Goal: Communication & Community: Ask a question

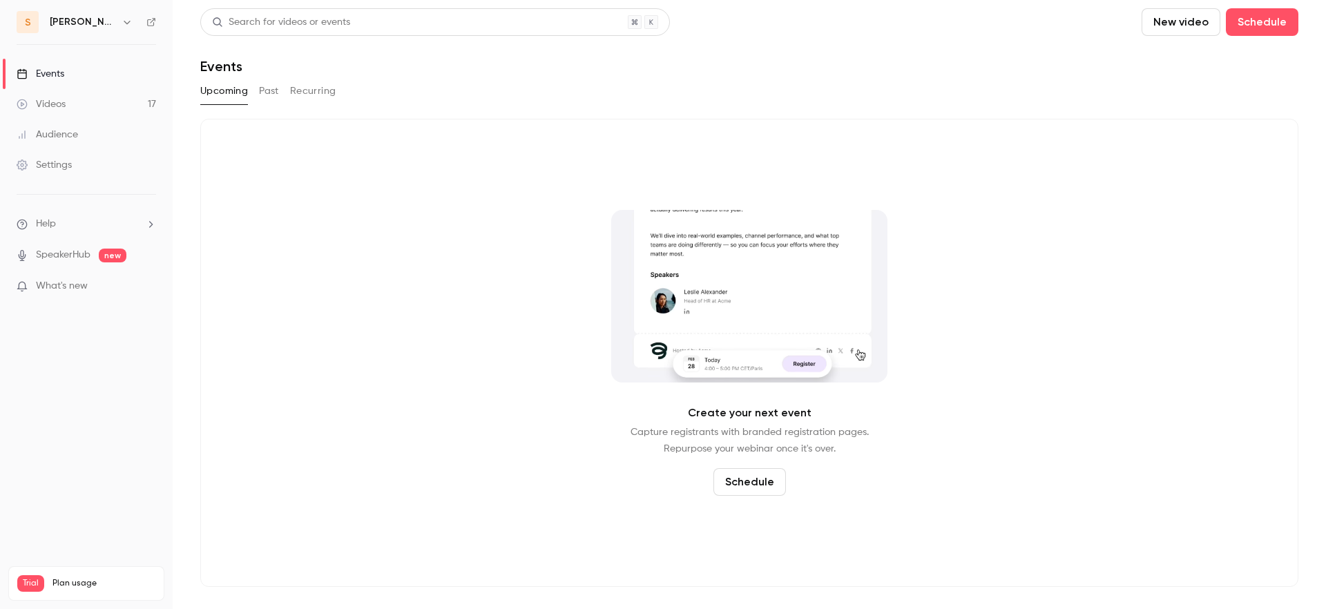
click at [1200, 512] on div "Create your next event Capture registrants with branded registration pages. Rep…" at bounding box center [749, 353] width 1098 height 468
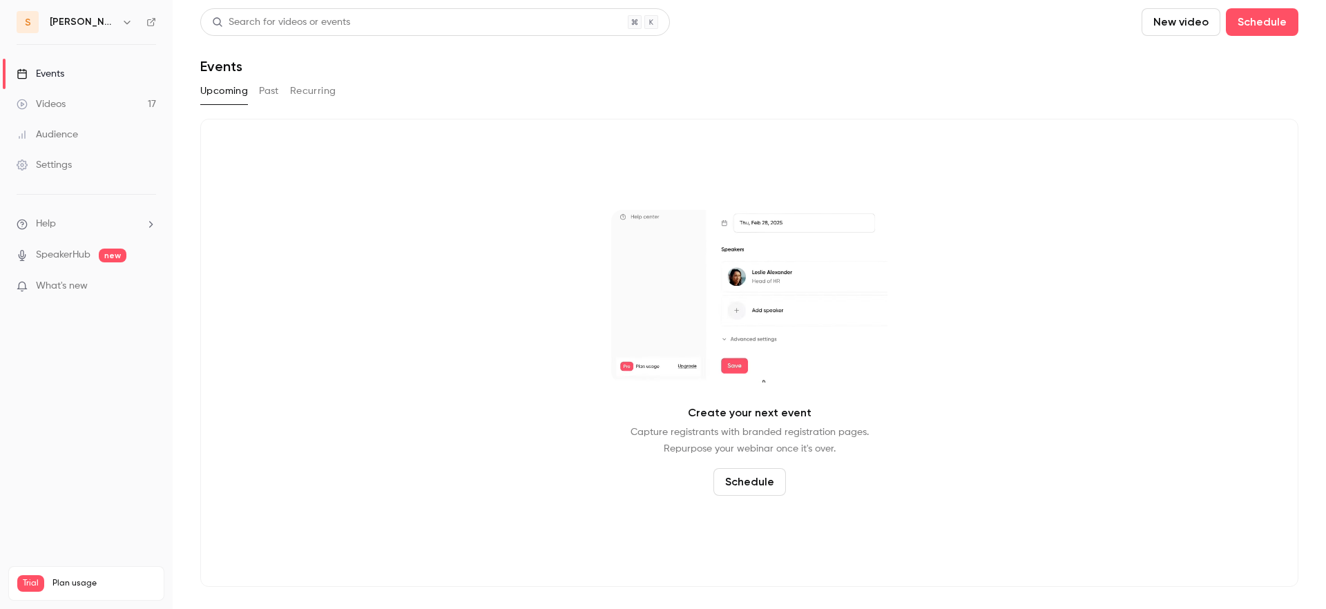
click at [158, 485] on nav "s salim Events Videos 17 Audience Settings Help SpeakerHub new What's new Trial…" at bounding box center [86, 304] width 173 height 609
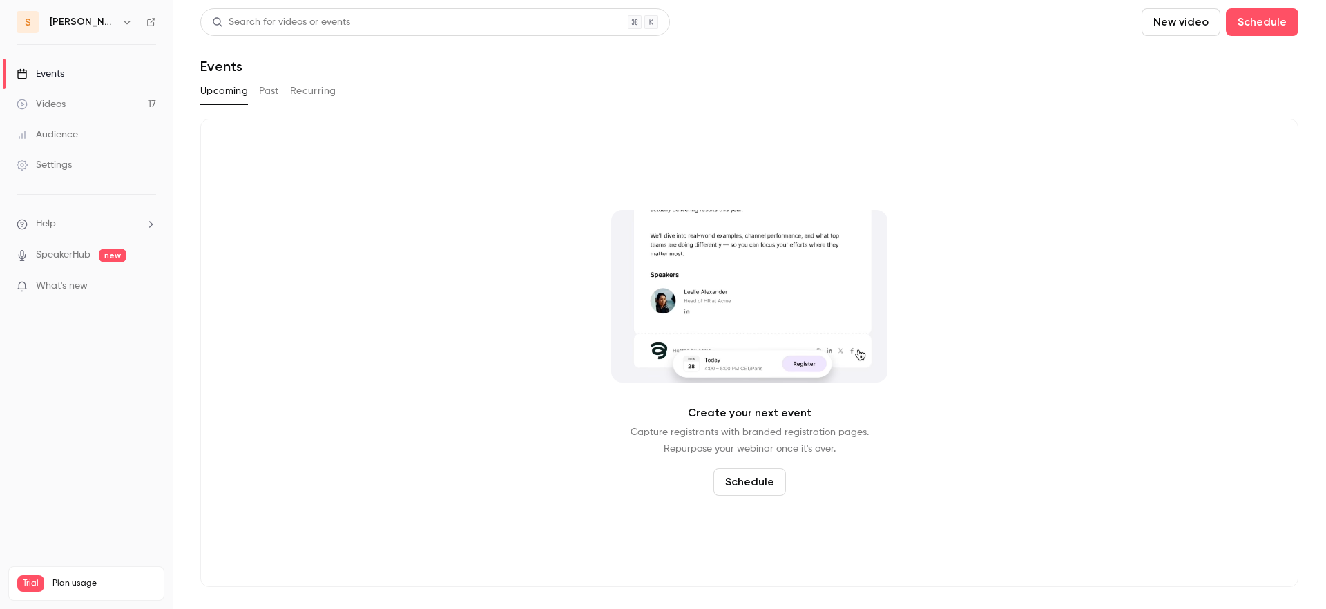
click at [109, 229] on li "Help" at bounding box center [87, 224] width 140 height 15
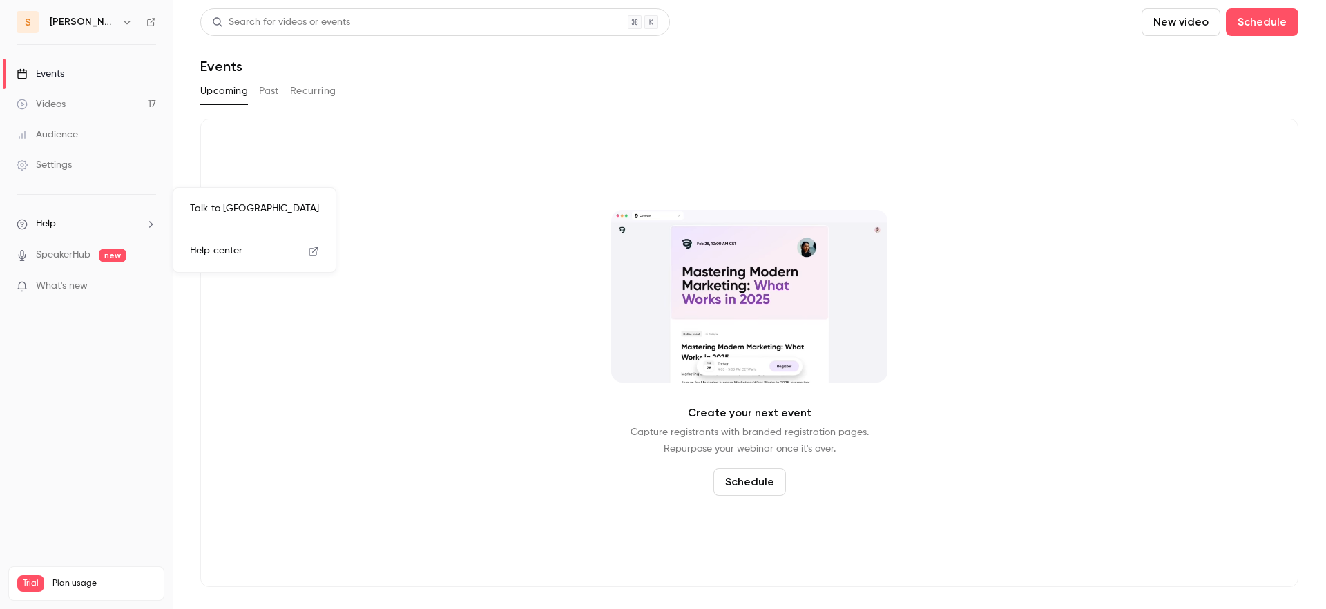
click at [193, 209] on link "Talk to us" at bounding box center [254, 209] width 151 height 37
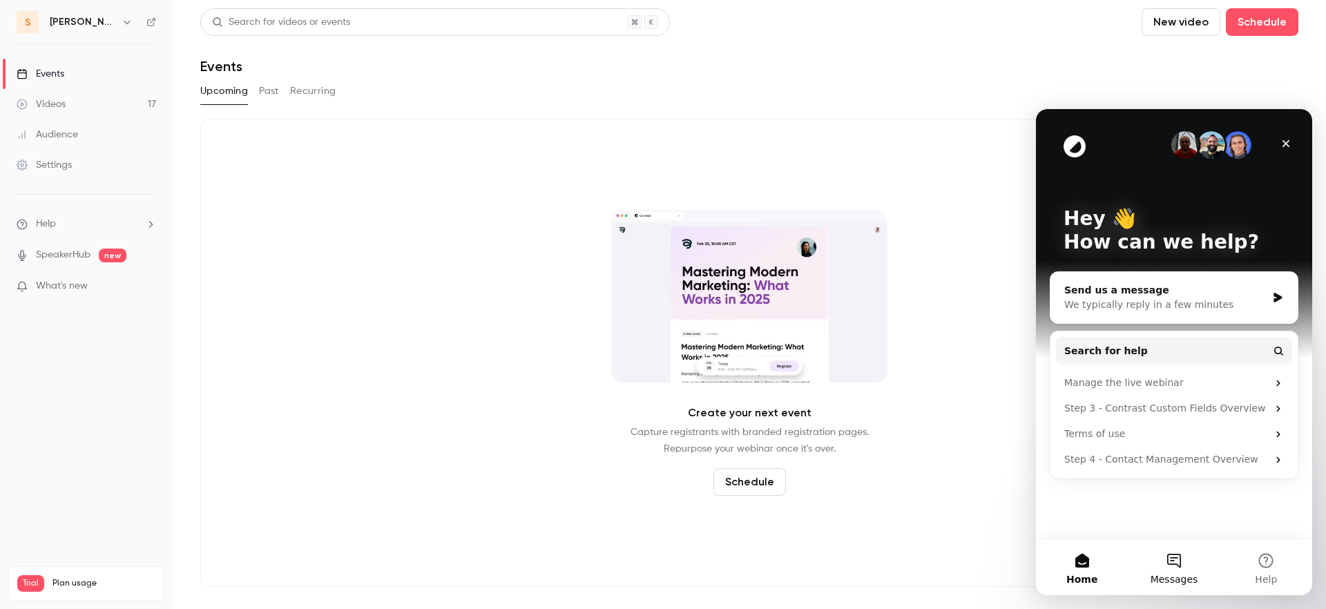
click at [1174, 575] on span "Messages" at bounding box center [1175, 580] width 48 height 10
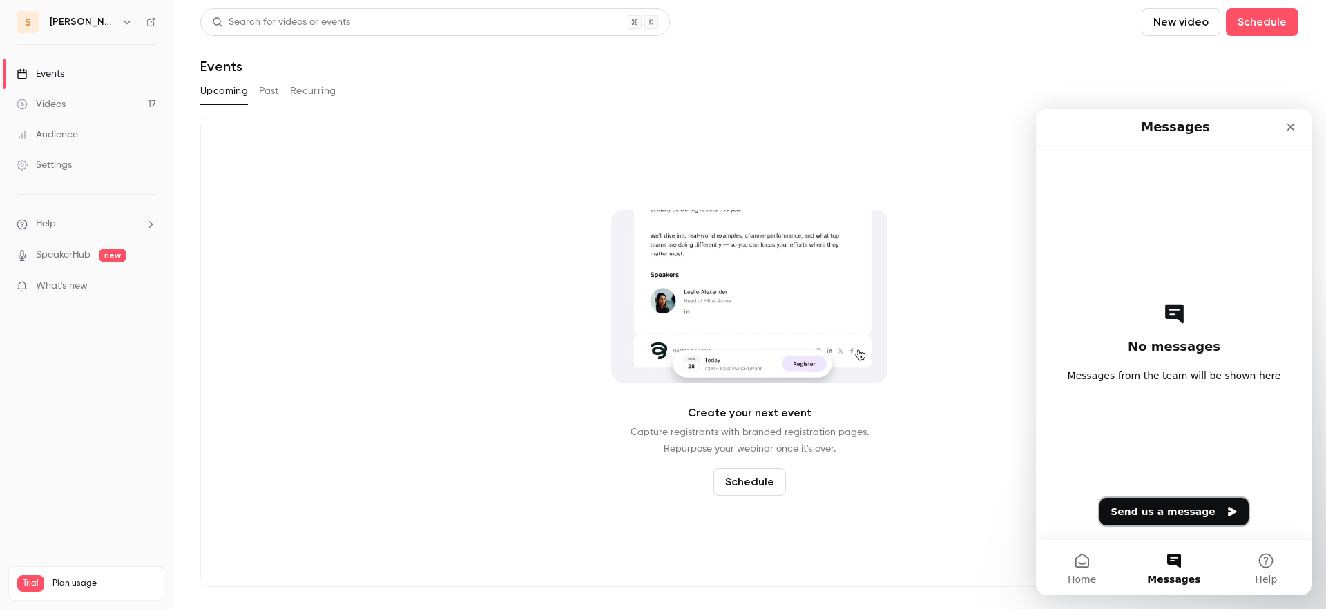
click at [1158, 519] on button "Send us a message" at bounding box center [1174, 512] width 149 height 28
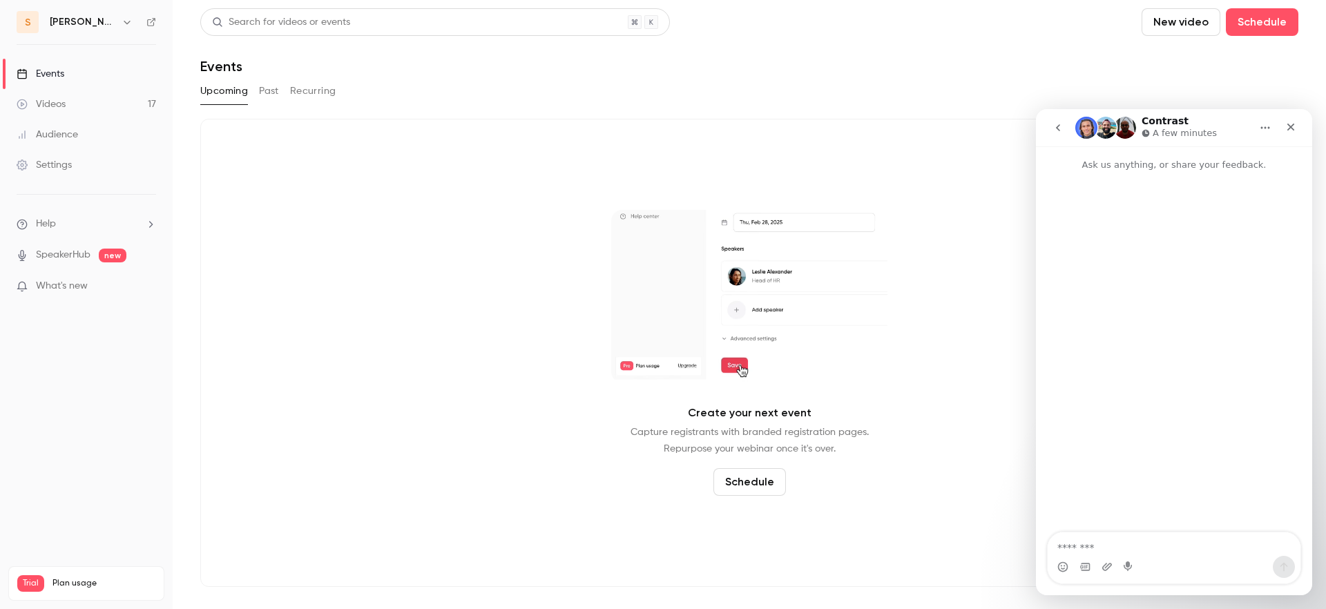
click at [1102, 548] on textarea "Message…" at bounding box center [1174, 544] width 253 height 23
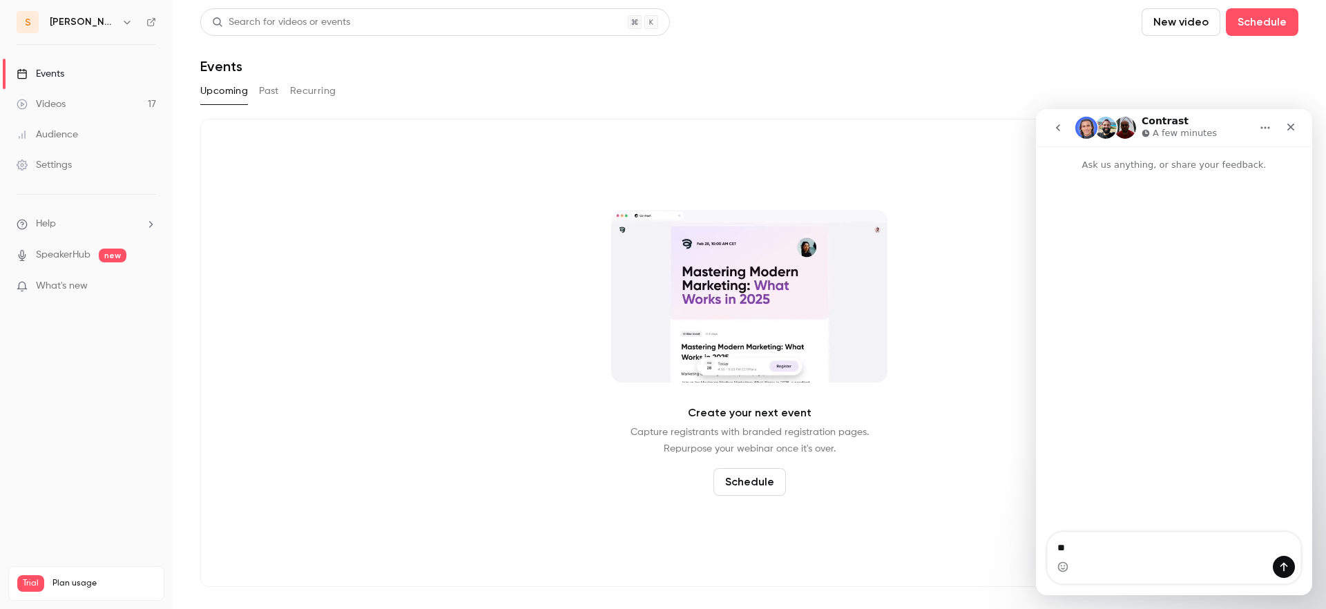
type textarea "*"
click at [1288, 128] on icon "Close" at bounding box center [1291, 127] width 11 height 11
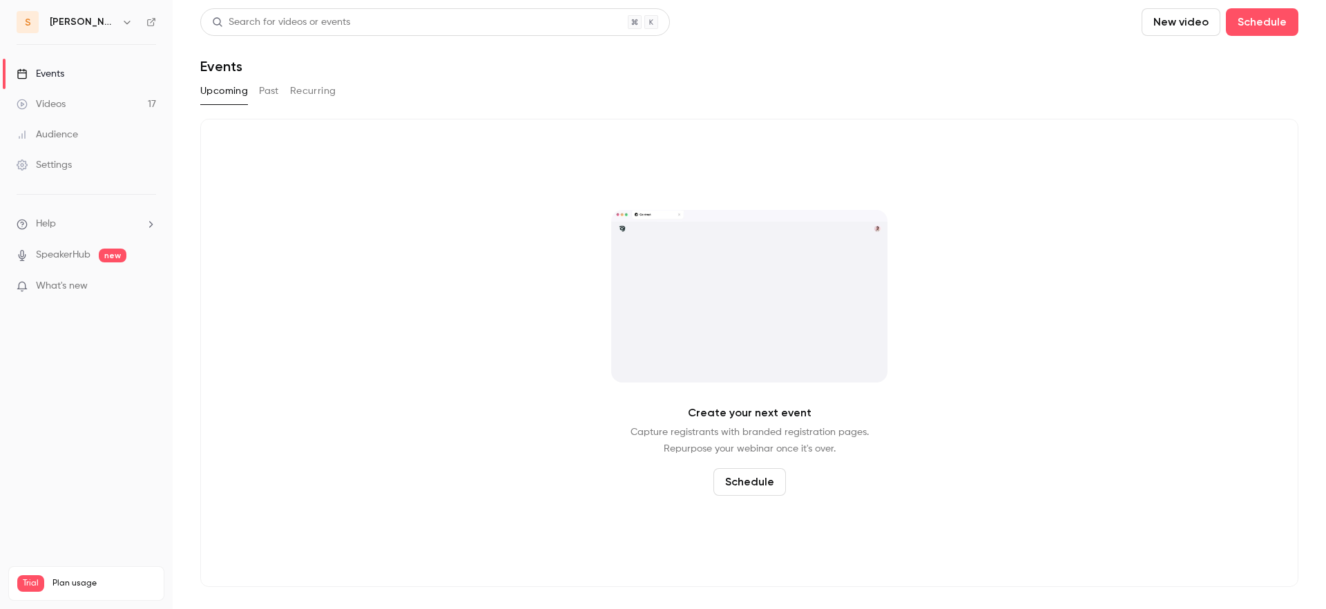
click at [1080, 104] on div "Upcoming Past Recurring" at bounding box center [749, 94] width 1098 height 28
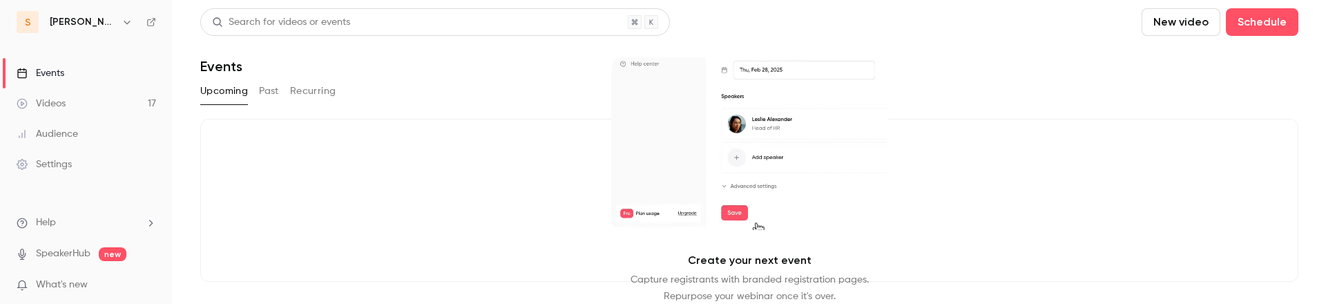
click at [122, 23] on icon "button" at bounding box center [127, 22] width 11 height 11
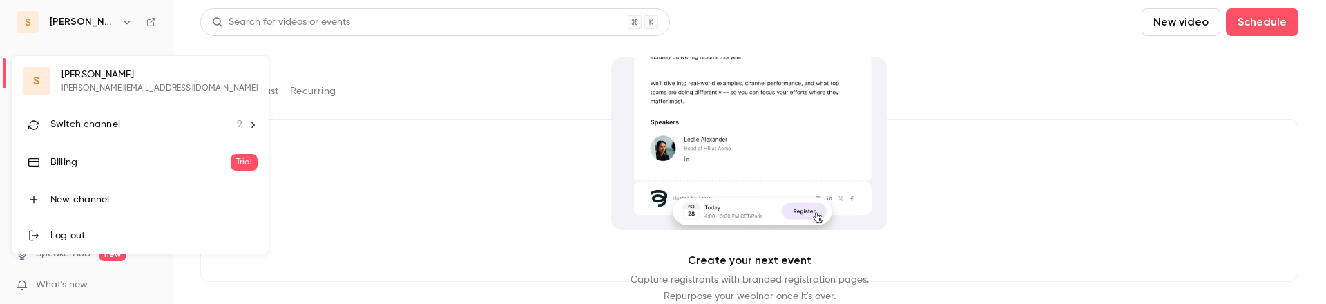
click at [84, 28] on div at bounding box center [663, 152] width 1326 height 304
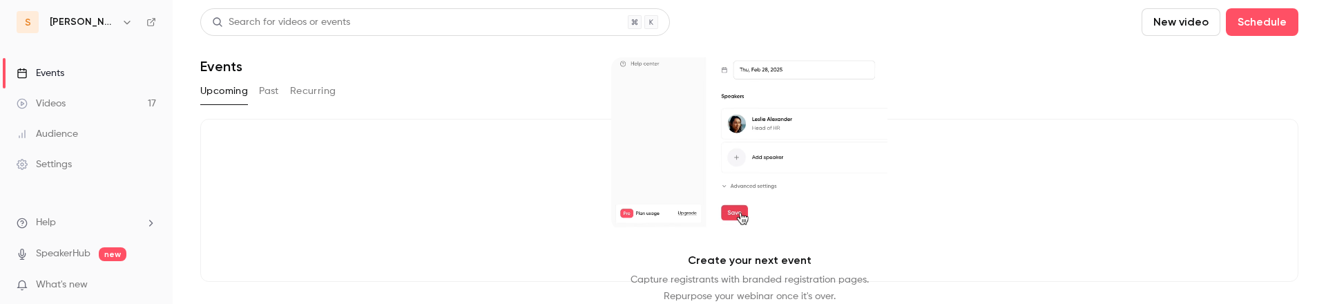
click at [124, 23] on icon "button" at bounding box center [127, 22] width 6 height 3
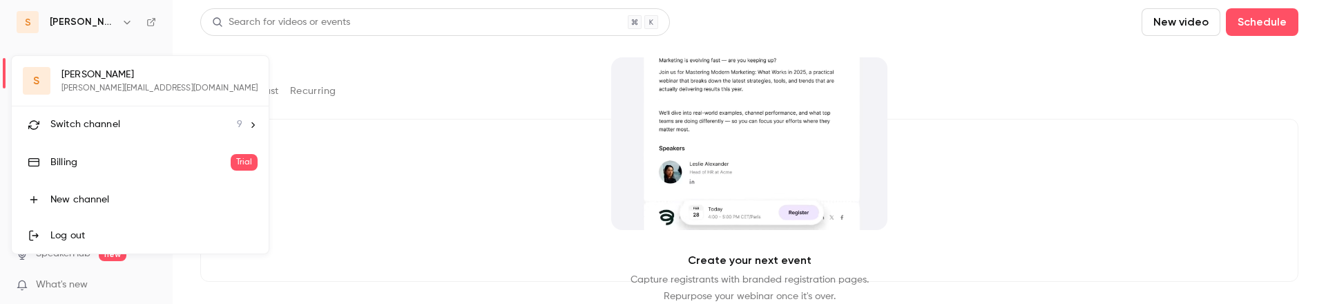
click at [84, 23] on div at bounding box center [663, 152] width 1326 height 304
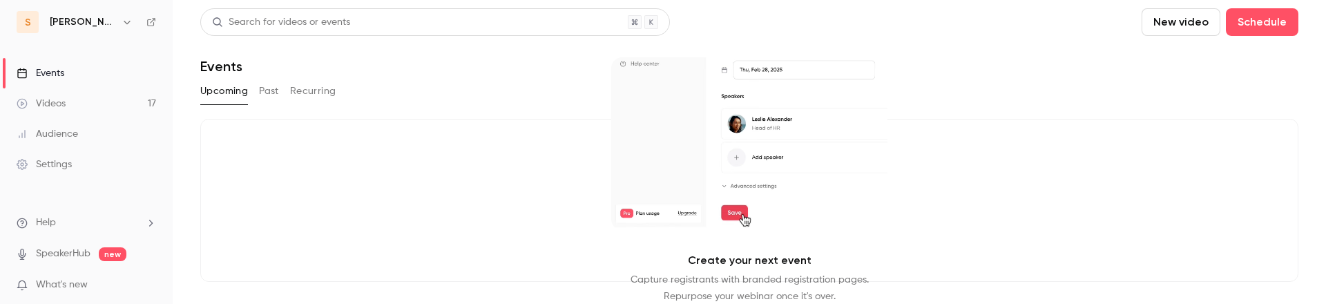
click at [122, 24] on icon "button" at bounding box center [127, 22] width 11 height 11
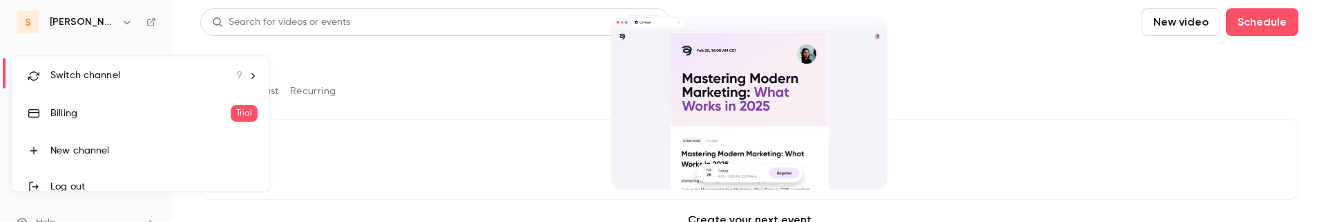
scroll to position [63, 0]
